Goal: Information Seeking & Learning: Learn about a topic

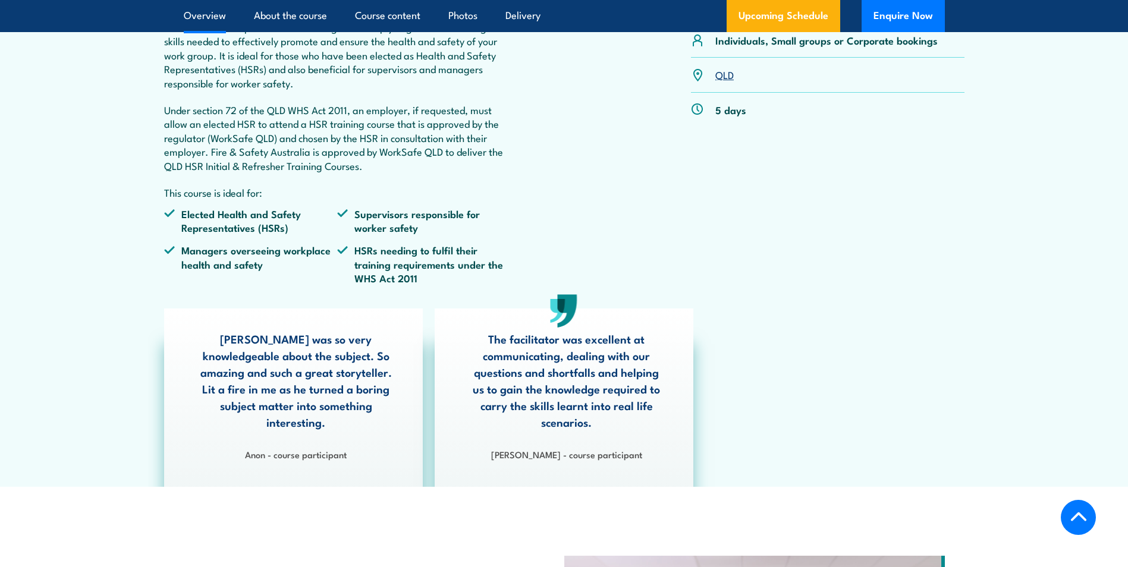
scroll to position [178, 0]
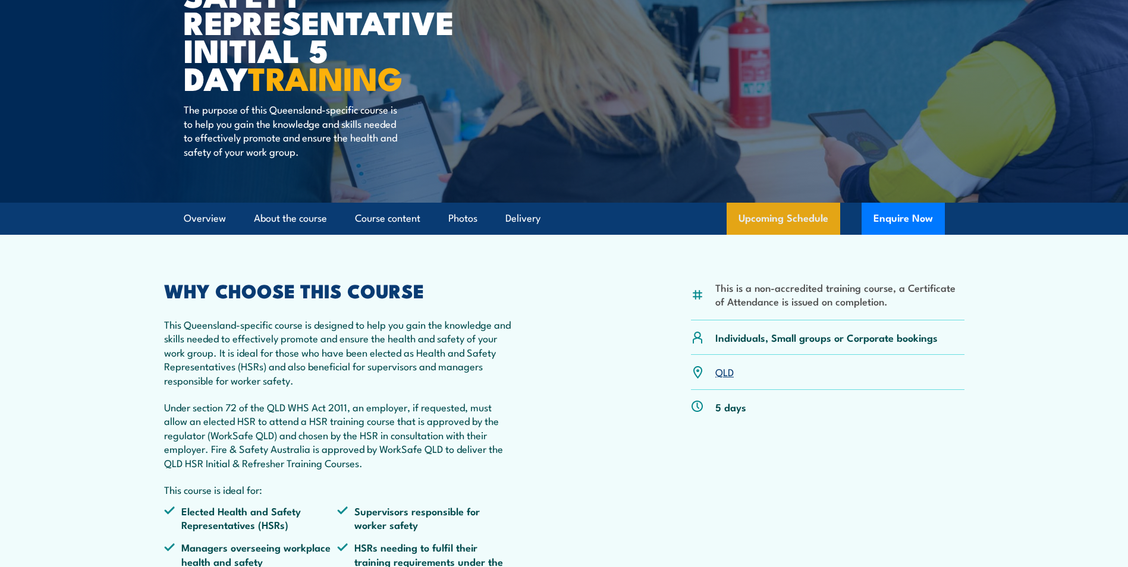
click at [795, 215] on link "Upcoming Schedule" at bounding box center [784, 219] width 114 height 32
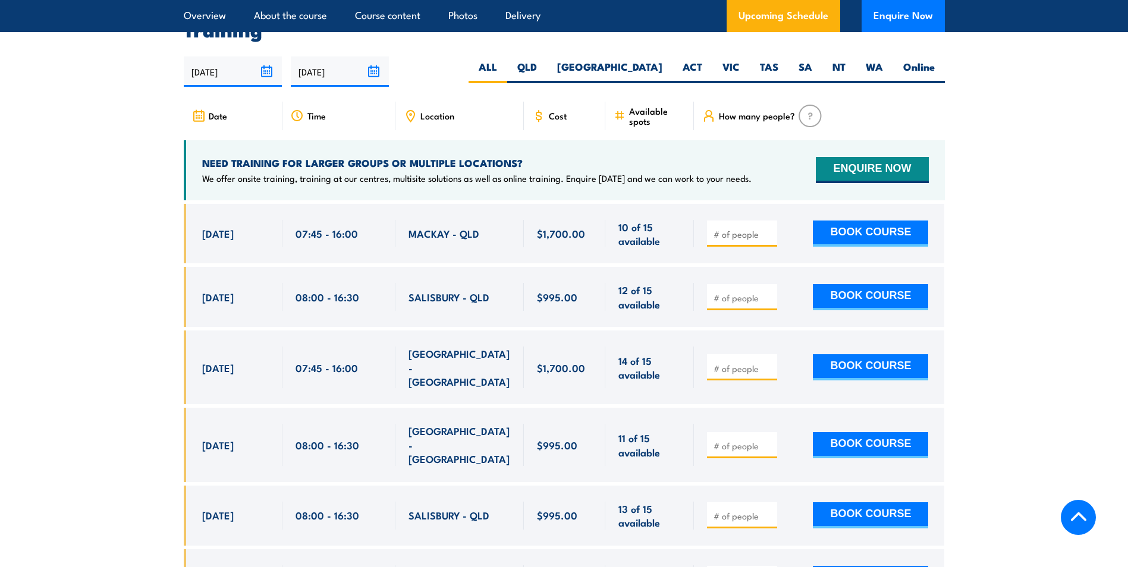
scroll to position [2059, 0]
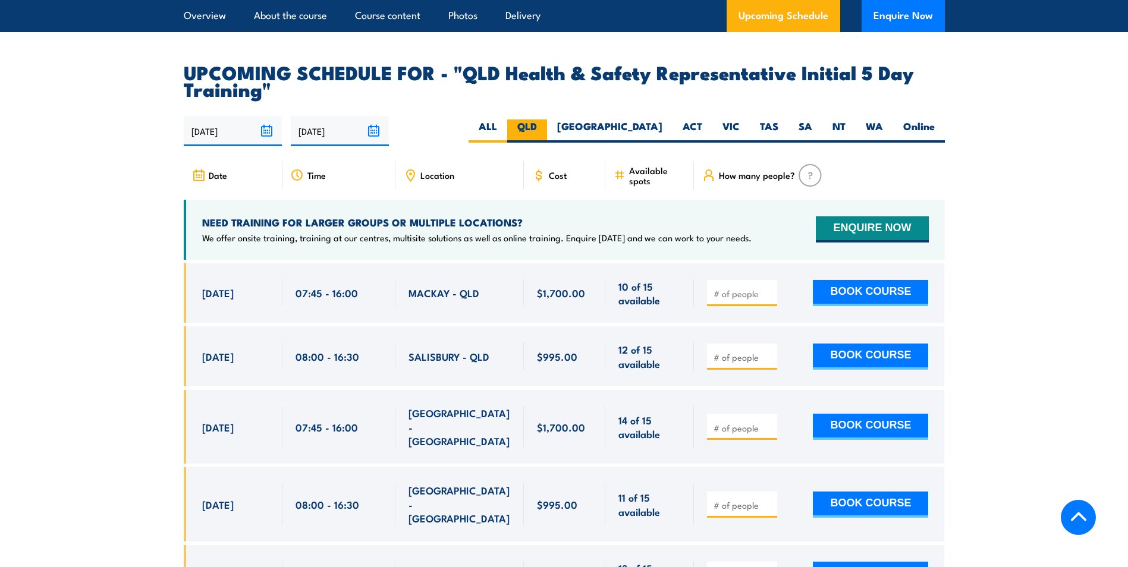
click at [547, 121] on label "QLD" at bounding box center [527, 131] width 40 height 23
click at [545, 121] on input "QLD" at bounding box center [541, 124] width 8 height 8
radio input "true"
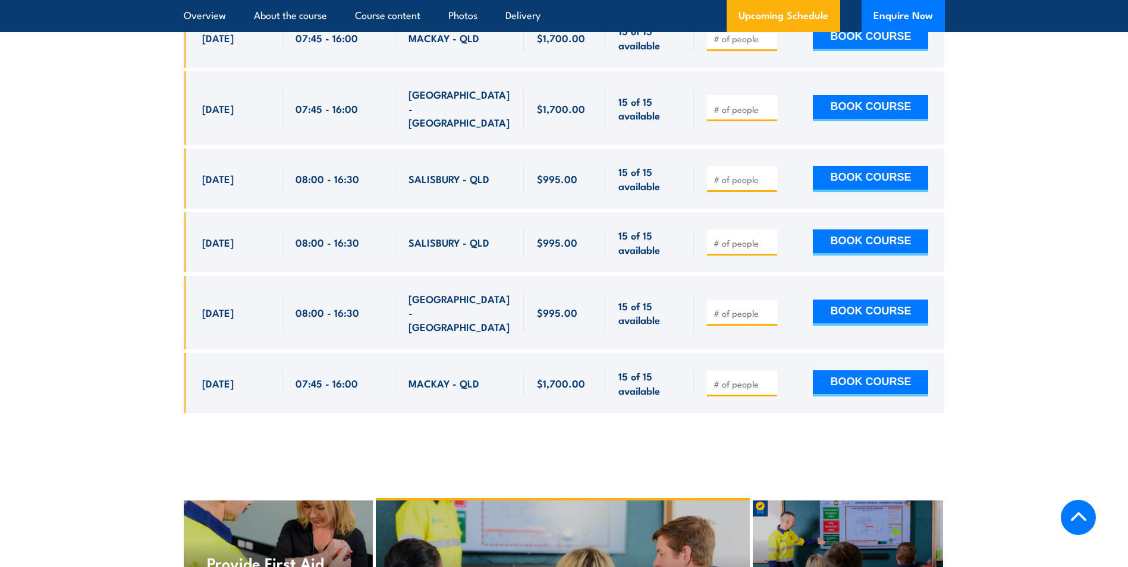
scroll to position [2892, 0]
